Goal: Transaction & Acquisition: Purchase product/service

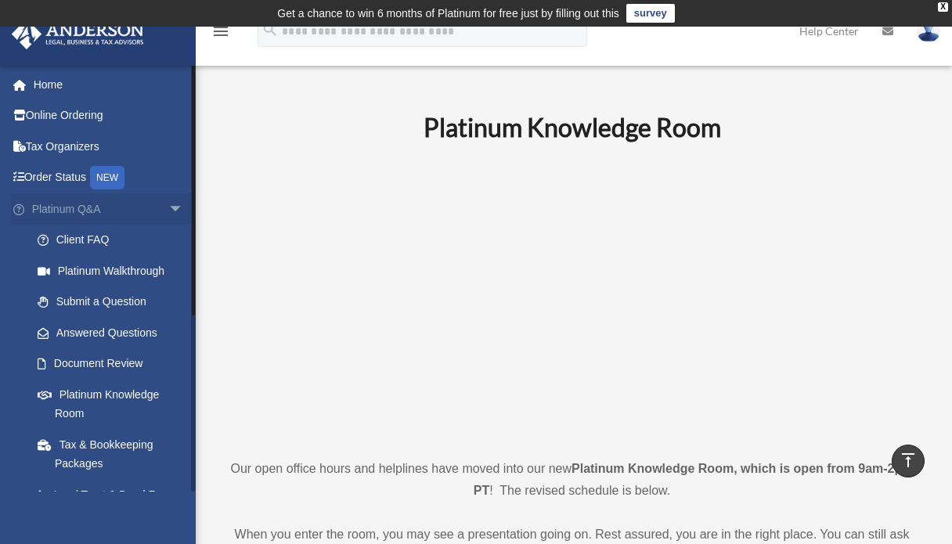
scroll to position [745, 0]
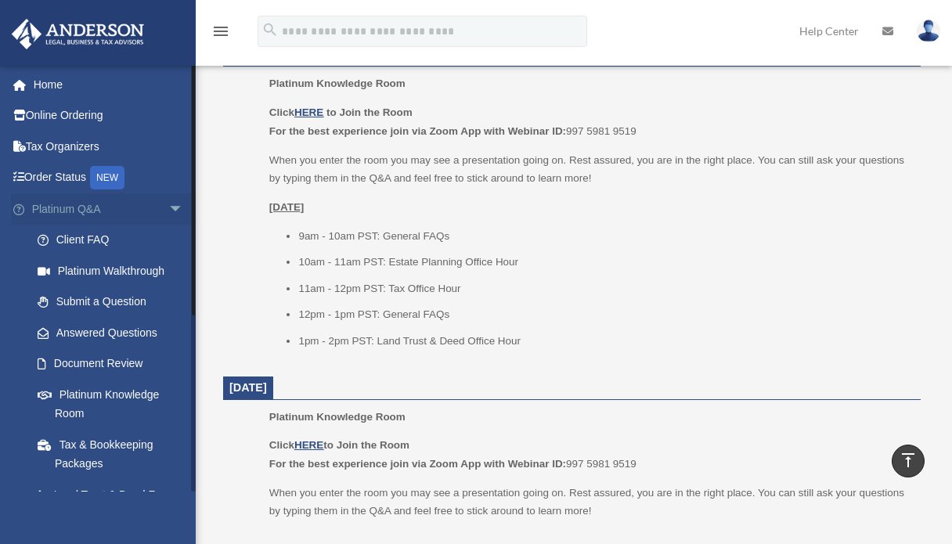
click at [168, 209] on span "arrow_drop_down" at bounding box center [183, 209] width 31 height 32
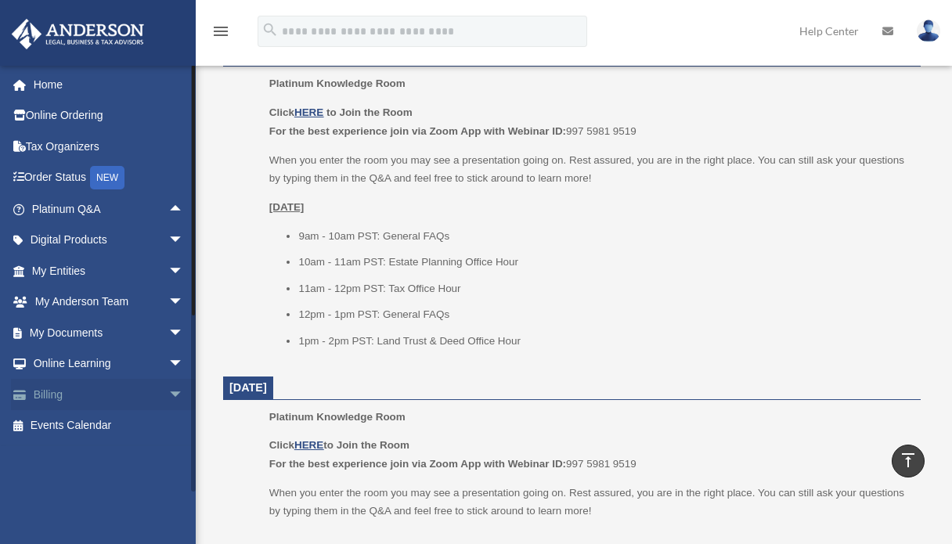
click at [168, 393] on span "arrow_drop_down" at bounding box center [183, 395] width 31 height 32
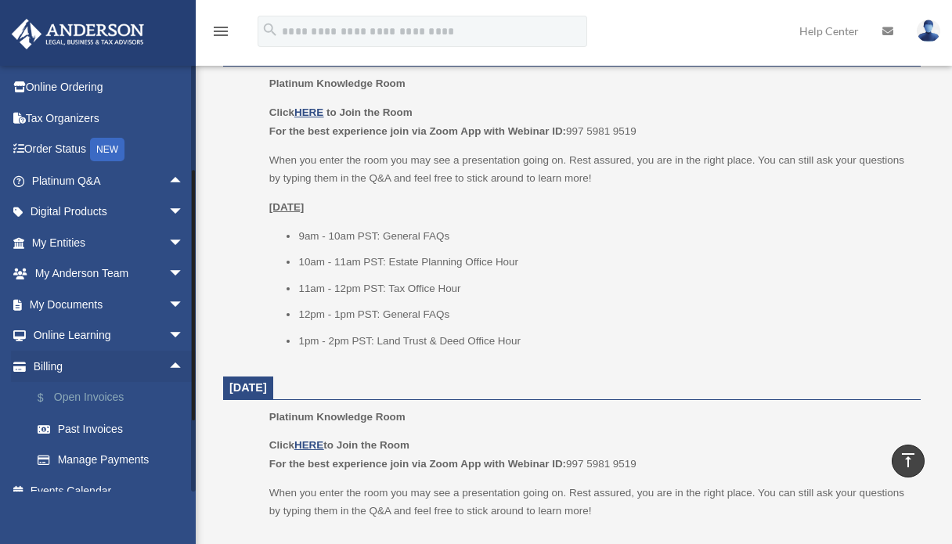
scroll to position [30, 0]
click at [89, 397] on link "$ Open Invoices" at bounding box center [115, 397] width 186 height 32
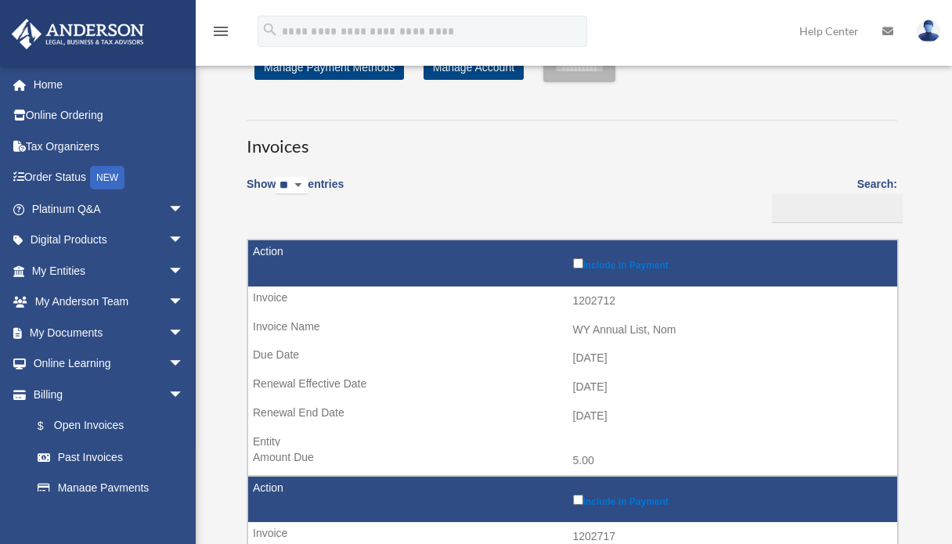
scroll to position [58, 0]
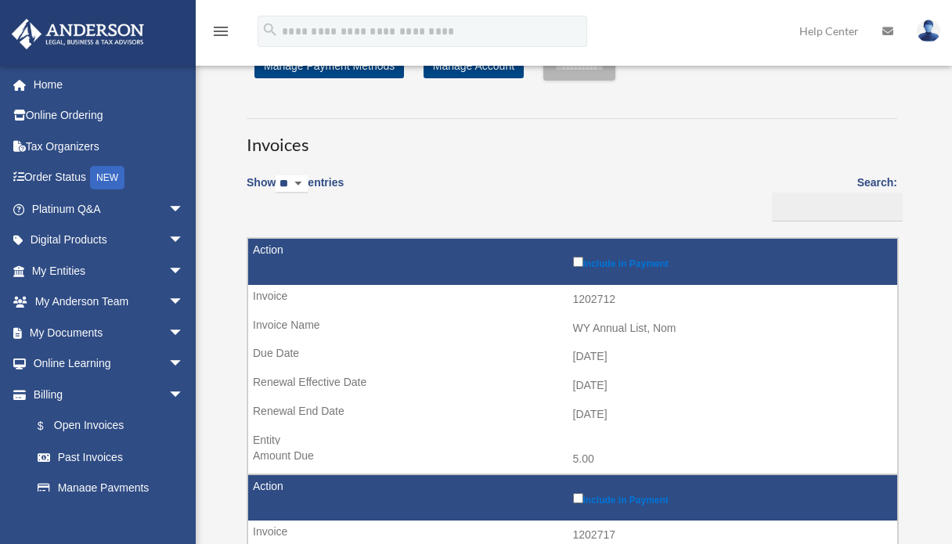
click at [580, 269] on label "Include in Payment" at bounding box center [731, 262] width 317 height 16
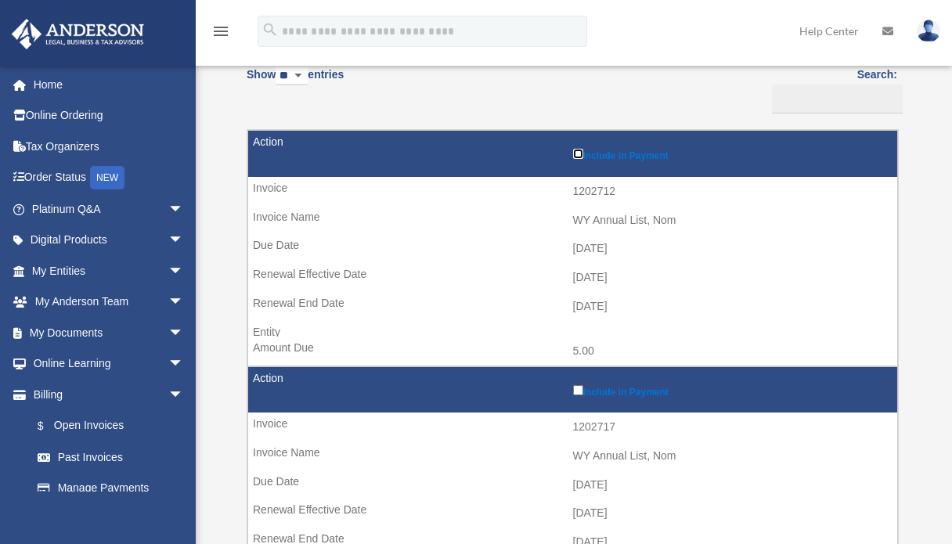
scroll to position [0, 0]
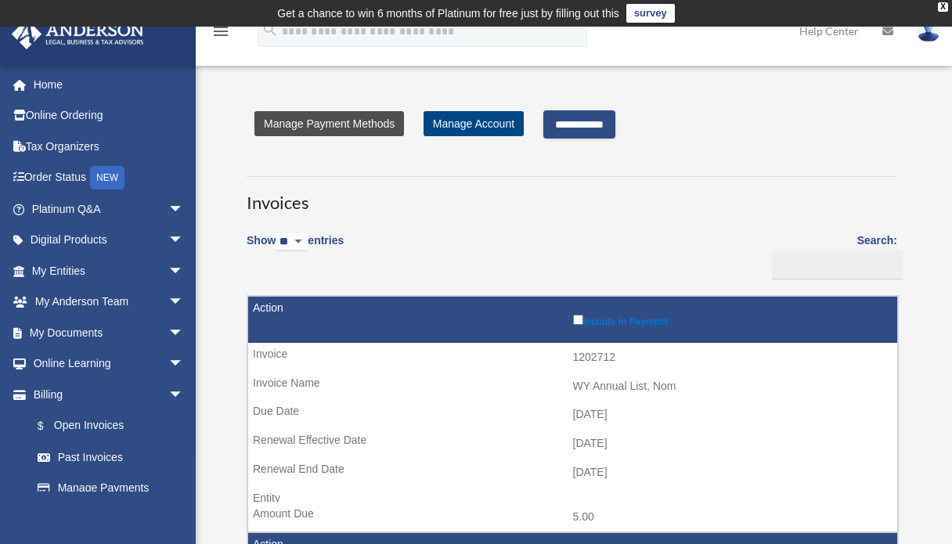
click at [303, 134] on link "Manage Payment Methods" at bounding box center [330, 123] width 150 height 25
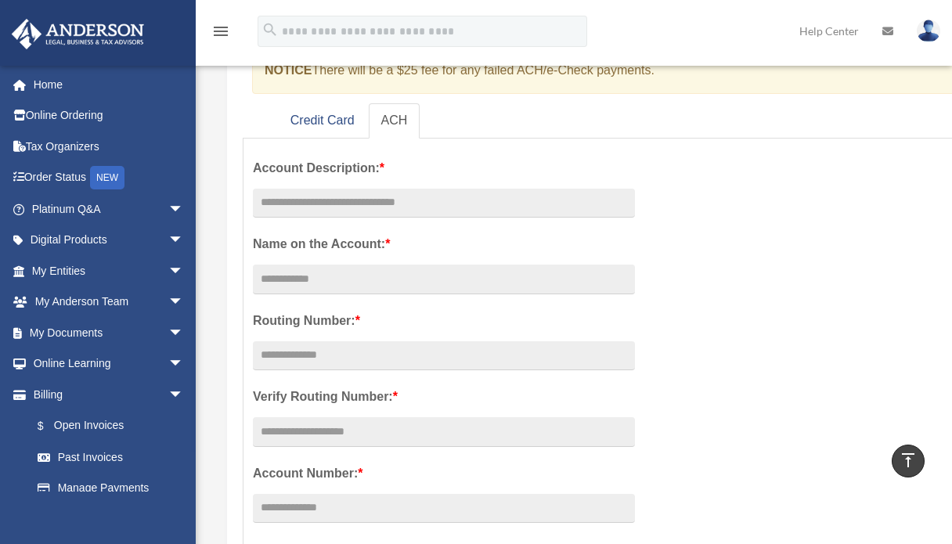
scroll to position [219, 0]
click at [312, 124] on link "Credit Card" at bounding box center [322, 122] width 89 height 35
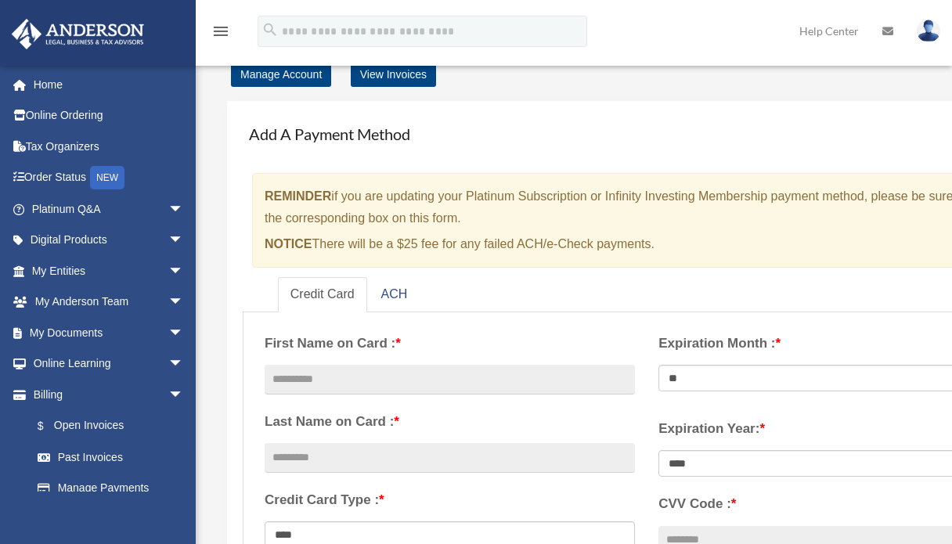
scroll to position [0, 0]
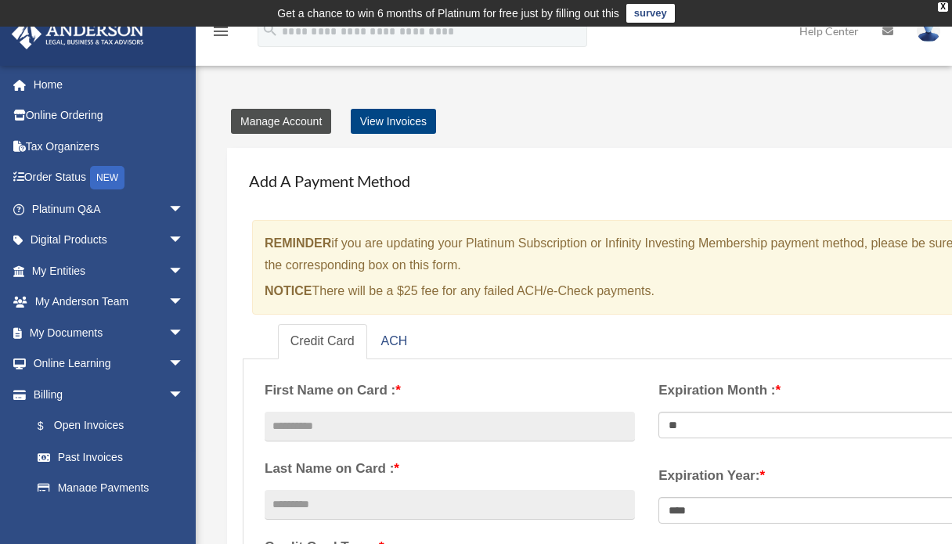
click at [279, 128] on link "Manage Account" at bounding box center [281, 121] width 100 height 25
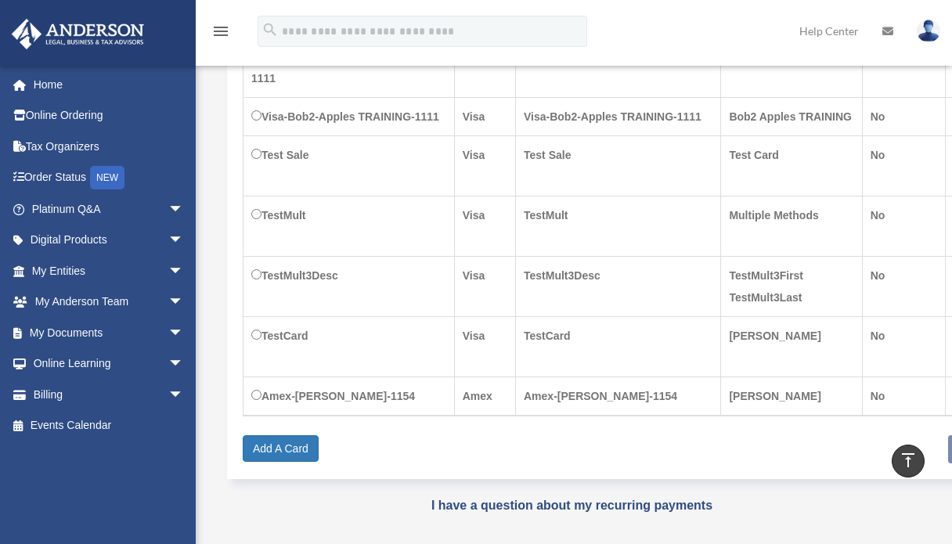
scroll to position [500, 0]
drag, startPoint x: 544, startPoint y: 435, endPoint x: 892, endPoint y: 411, distance: 348.6
click at [892, 411] on div "Select Card Card Type Card Description Name on Card Platinum Card Card Number V…" at bounding box center [647, 147] width 809 height 628
click at [652, 498] on link "I have a question about my recurring payments" at bounding box center [572, 504] width 281 height 13
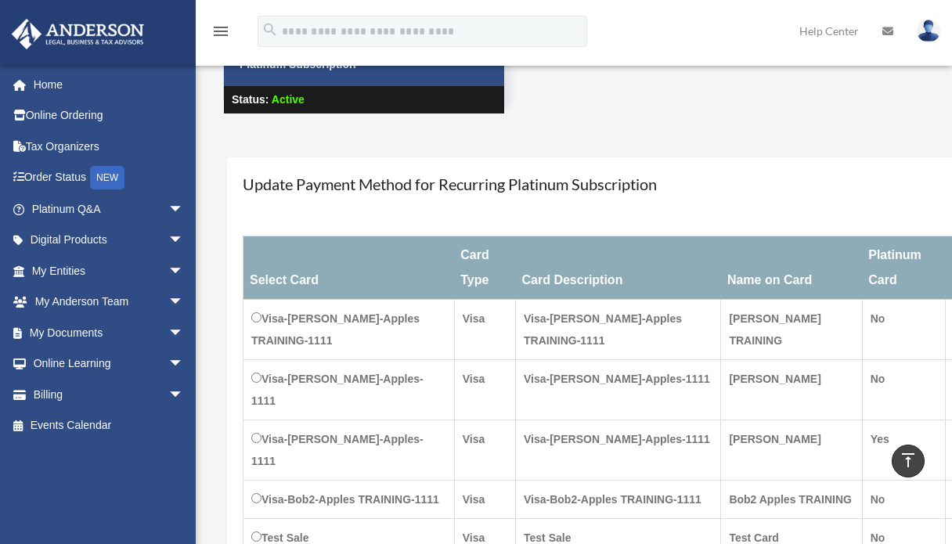
scroll to position [110, 0]
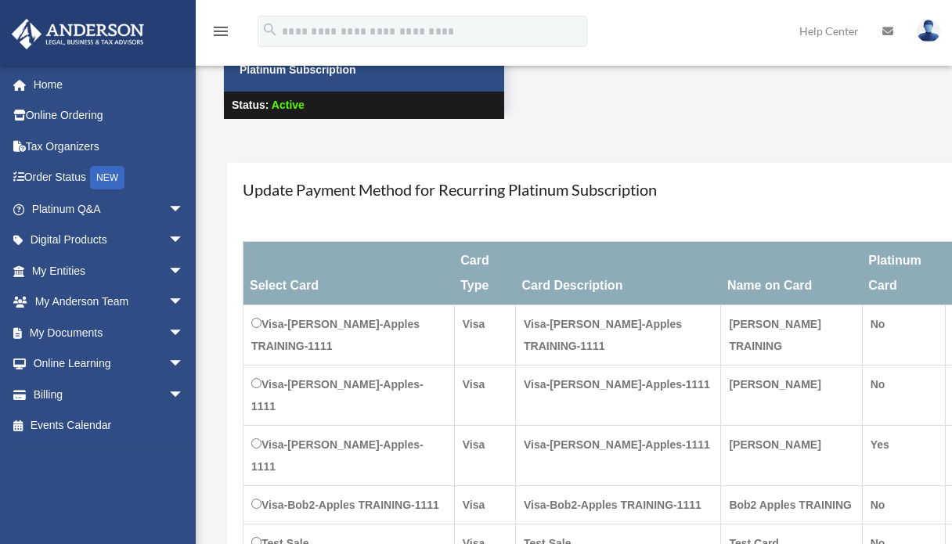
click at [216, 34] on icon "menu" at bounding box center [220, 31] width 19 height 19
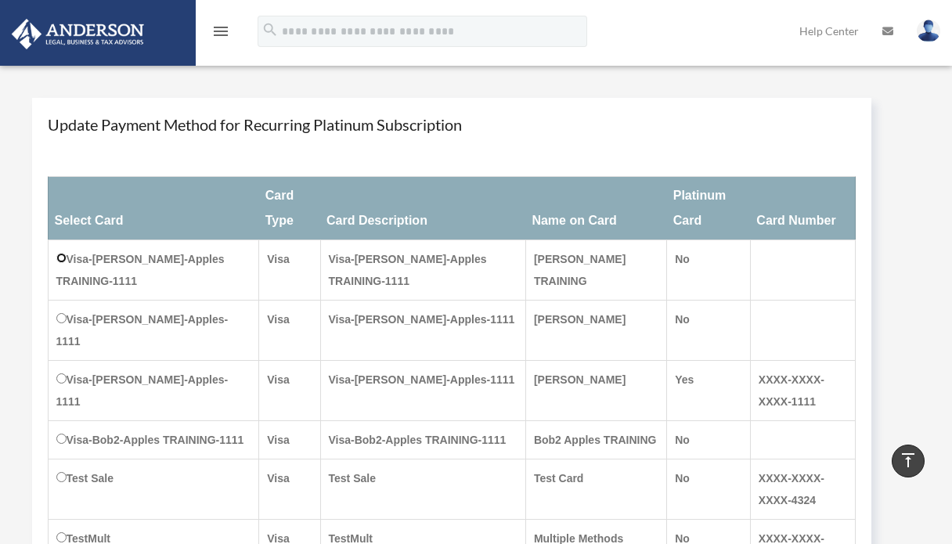
scroll to position [0, 0]
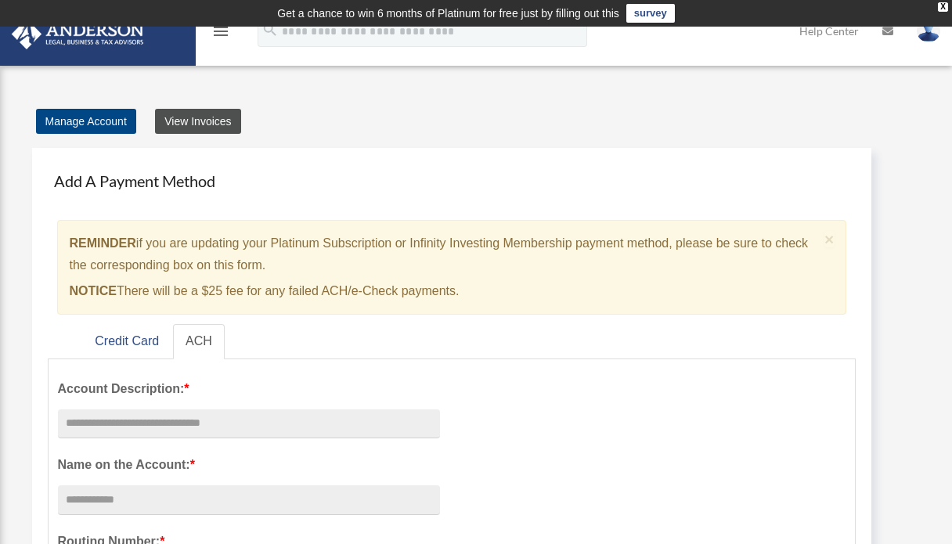
click at [201, 114] on link "View Invoices" at bounding box center [197, 121] width 85 height 25
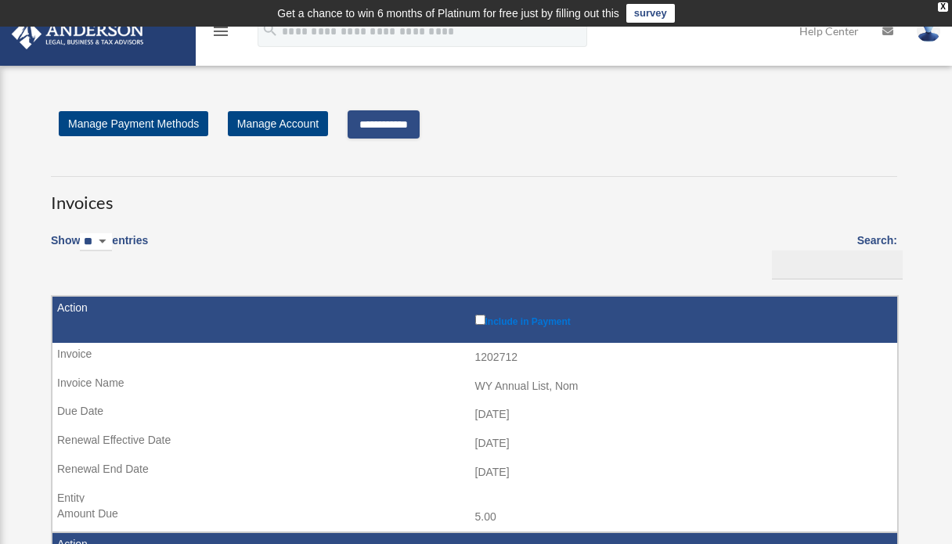
click at [407, 119] on input "**********" at bounding box center [384, 124] width 72 height 28
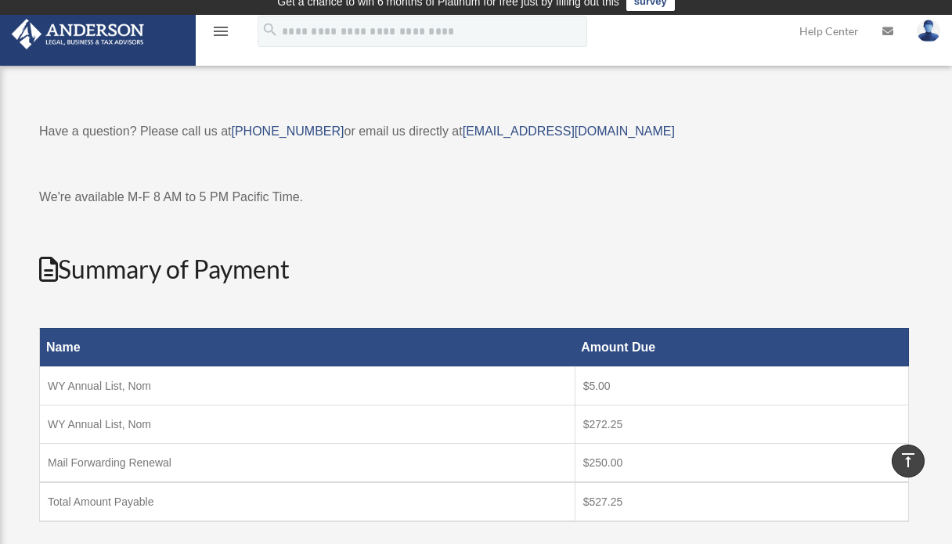
scroll to position [9, 0]
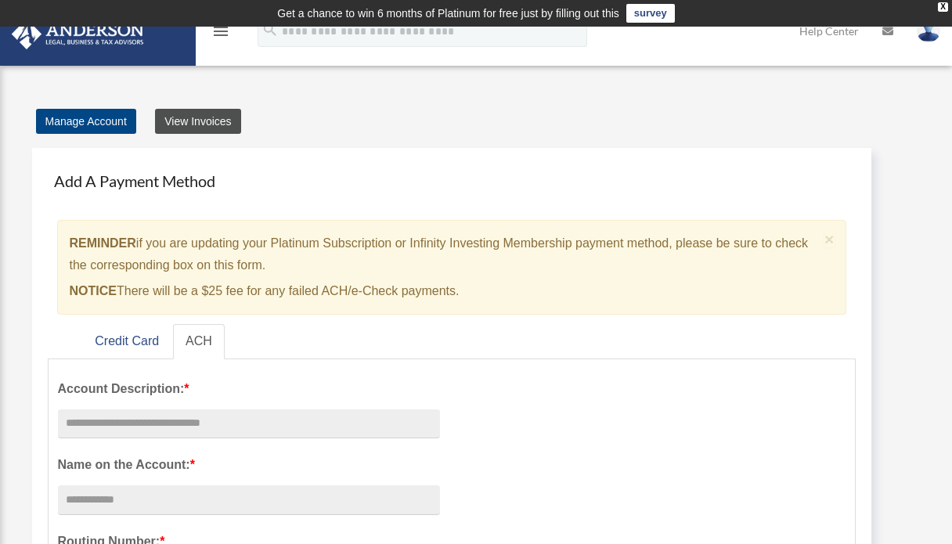
click at [176, 131] on link "View Invoices" at bounding box center [197, 121] width 85 height 25
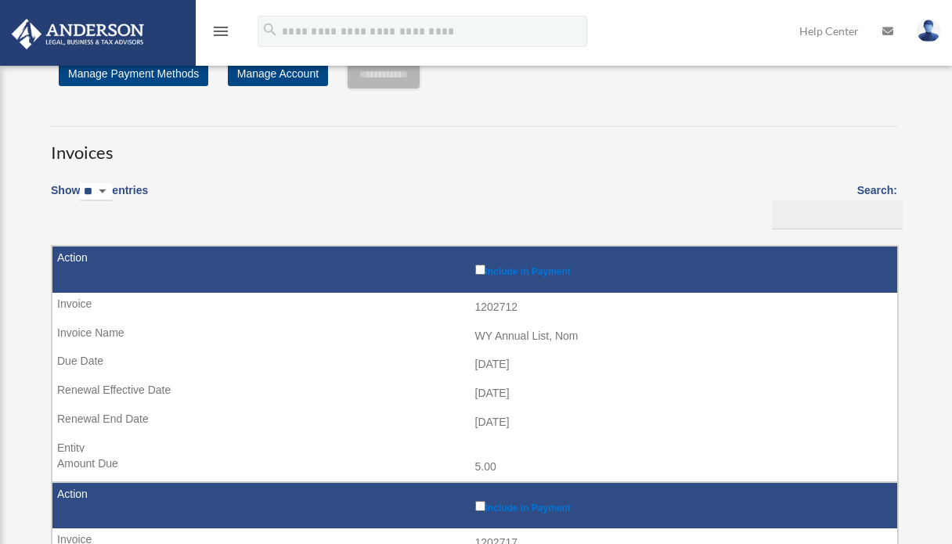
scroll to position [52, 0]
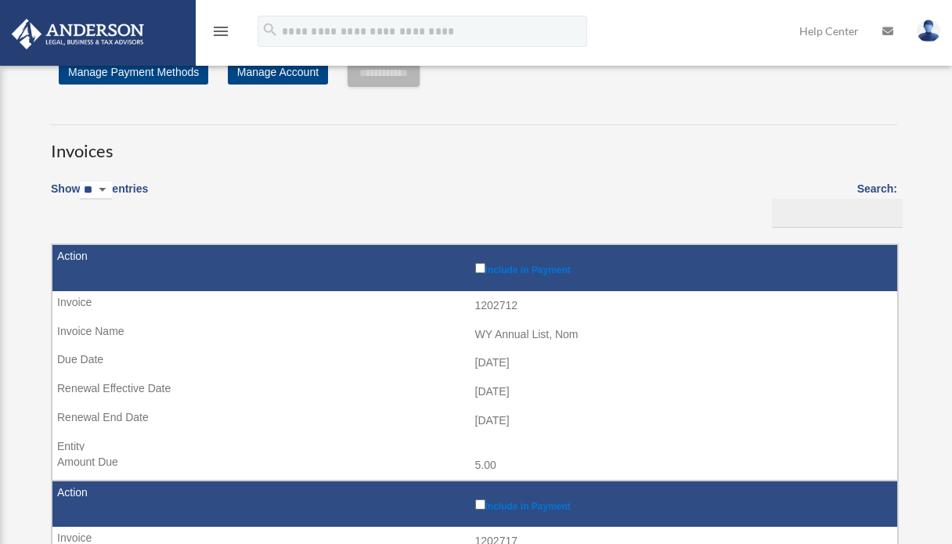
click at [216, 38] on icon "menu" at bounding box center [220, 31] width 19 height 19
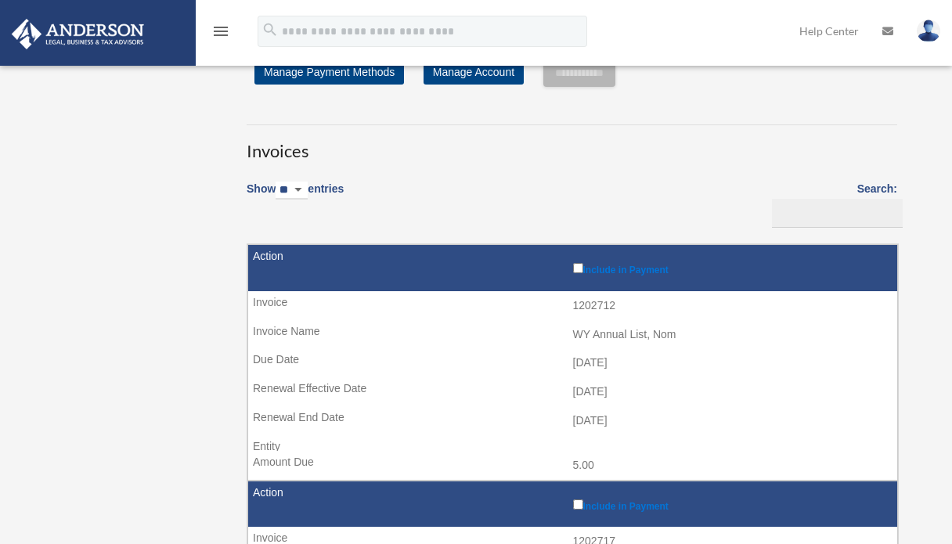
click at [136, 30] on img at bounding box center [78, 34] width 142 height 31
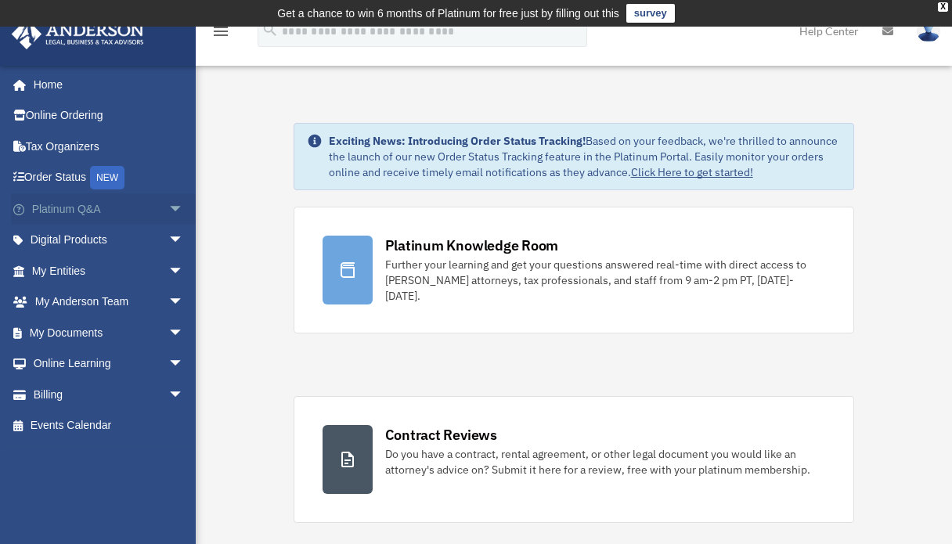
click at [169, 215] on span "arrow_drop_down" at bounding box center [183, 209] width 31 height 32
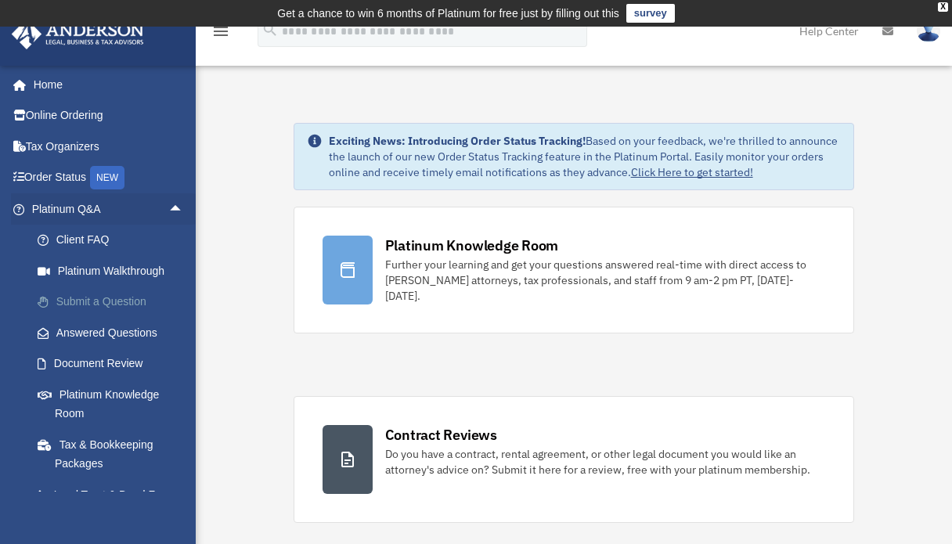
click at [136, 309] on link "Submit a Question" at bounding box center [115, 302] width 186 height 31
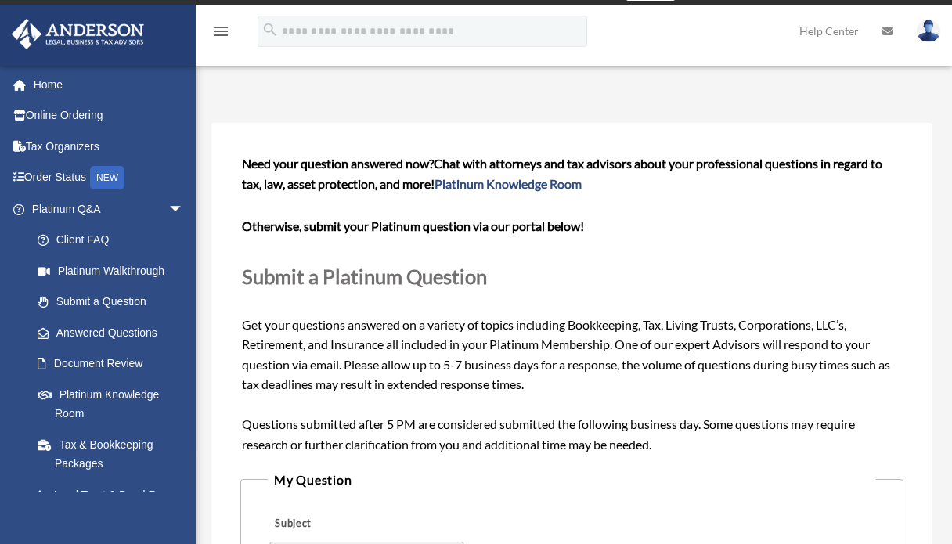
scroll to position [30, 0]
